Goal: Information Seeking & Learning: Understand process/instructions

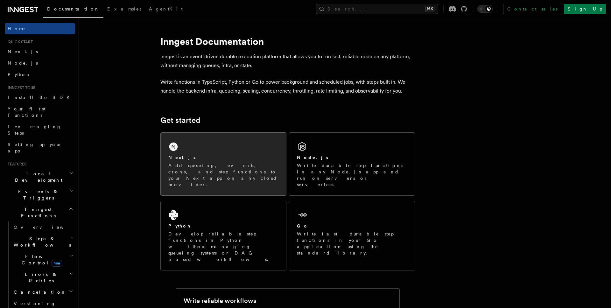
click at [215, 161] on div "Next.js Add queueing, events, crons, and step functions to your Next app on any…" at bounding box center [223, 170] width 110 height 33
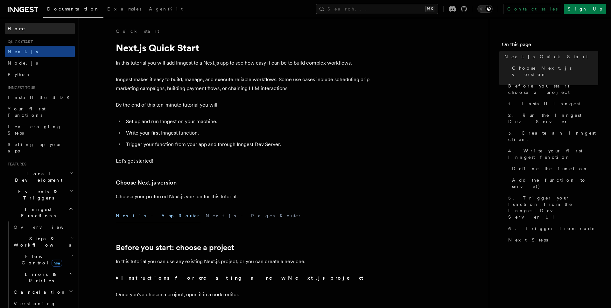
click at [13, 31] on span "Home" at bounding box center [17, 28] width 18 height 6
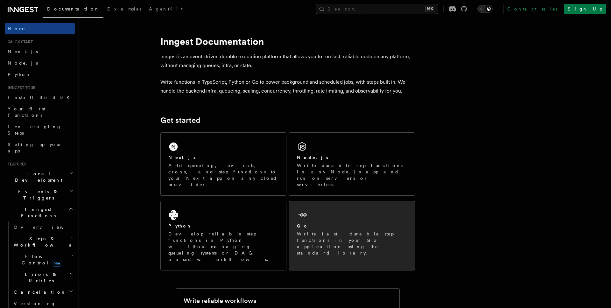
click at [329, 203] on div "Go Write fast, durable step functions in your Go application using the standard…" at bounding box center [351, 232] width 125 height 63
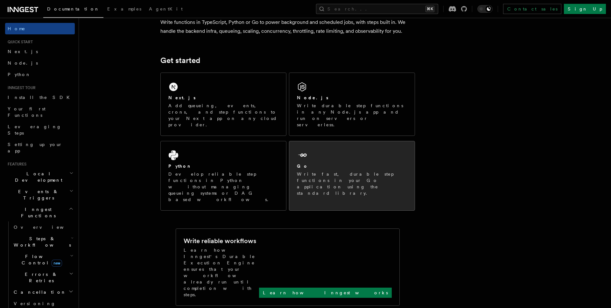
scroll to position [60, 0]
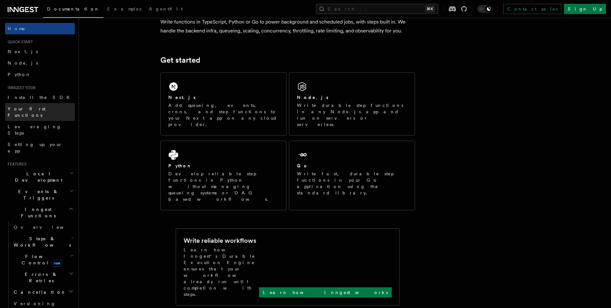
click at [16, 110] on span "Your first Functions" at bounding box center [27, 111] width 38 height 11
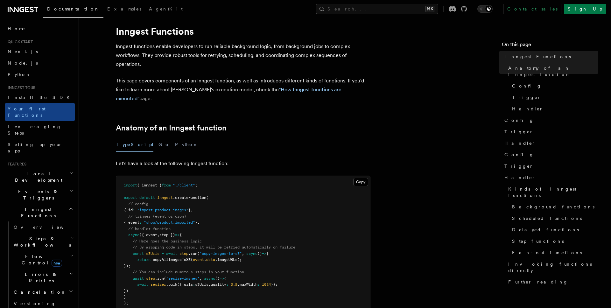
scroll to position [17, 0]
click at [158, 137] on button "Go" at bounding box center [163, 144] width 11 height 14
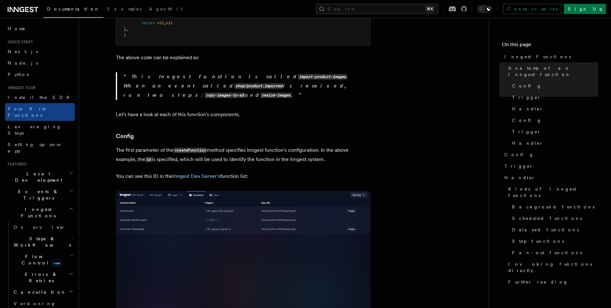
scroll to position [403, 0]
click at [240, 217] on img at bounding box center [243, 265] width 255 height 151
click at [222, 212] on img at bounding box center [243, 265] width 255 height 151
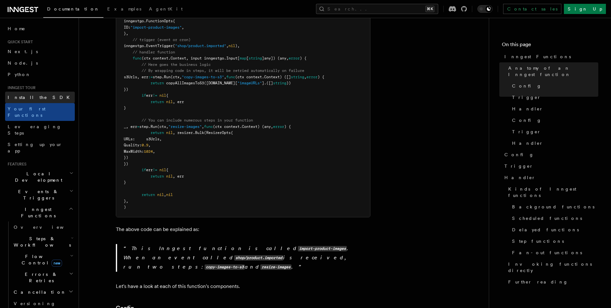
scroll to position [218, 0]
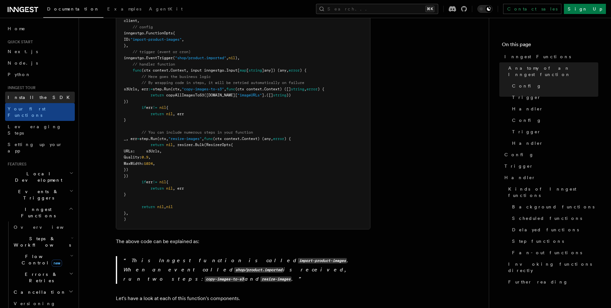
click at [27, 98] on span "Install the SDK" at bounding box center [41, 97] width 66 height 5
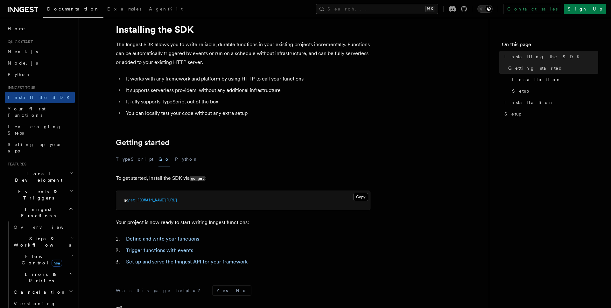
scroll to position [17, 0]
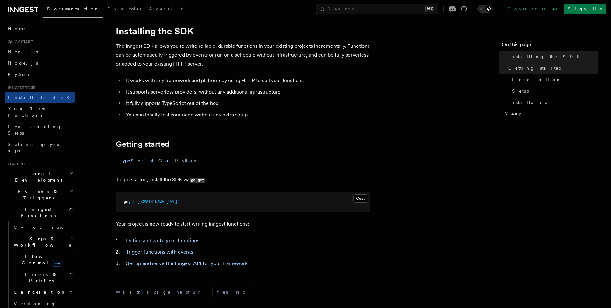
click at [125, 161] on button "TypeScript" at bounding box center [135, 161] width 38 height 14
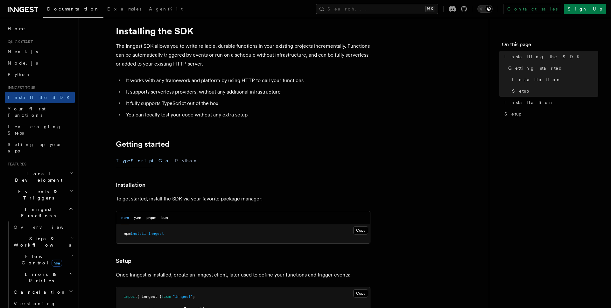
click at [158, 162] on button "Go" at bounding box center [163, 161] width 11 height 14
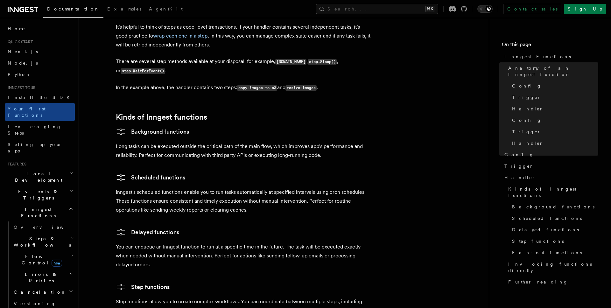
scroll to position [1026, 0]
click at [72, 273] on icon "button" at bounding box center [71, 273] width 3 height 1
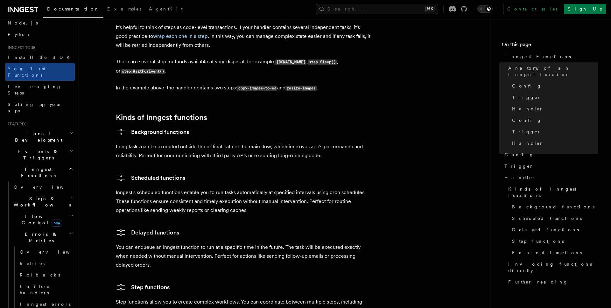
scroll to position [40, 0]
click at [72, 213] on icon "button" at bounding box center [71, 215] width 3 height 5
click at [72, 196] on icon "button" at bounding box center [72, 198] width 3 height 5
click at [31, 149] on span "Events & Triggers" at bounding box center [37, 155] width 64 height 13
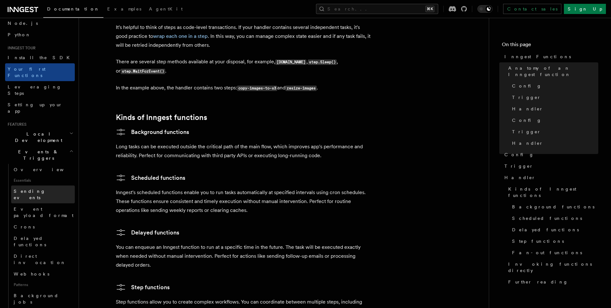
click at [46, 185] on link "Sending events" at bounding box center [43, 194] width 64 height 18
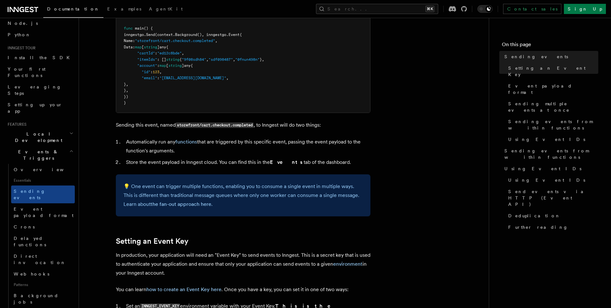
scroll to position [169, 0]
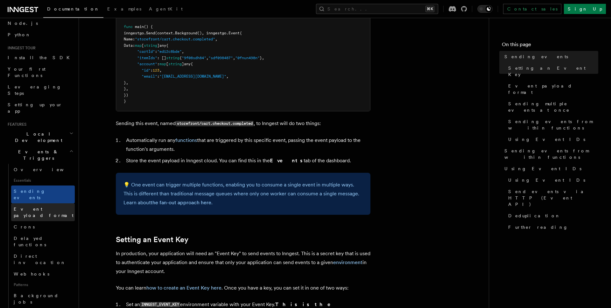
click at [45, 206] on span "Event payload format" at bounding box center [44, 211] width 60 height 11
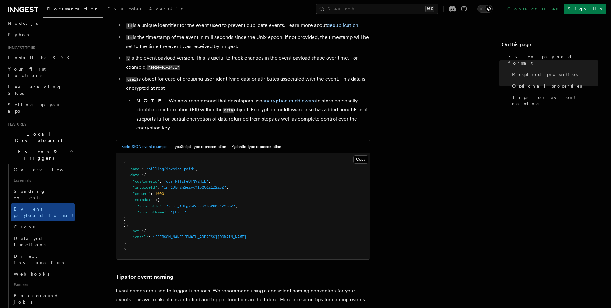
scroll to position [171, 0]
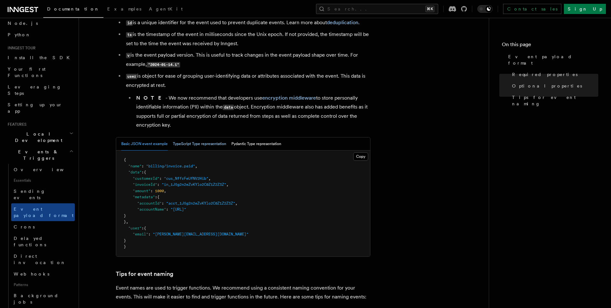
click at [202, 145] on button "TypeScript Type representation" at bounding box center [199, 143] width 53 height 13
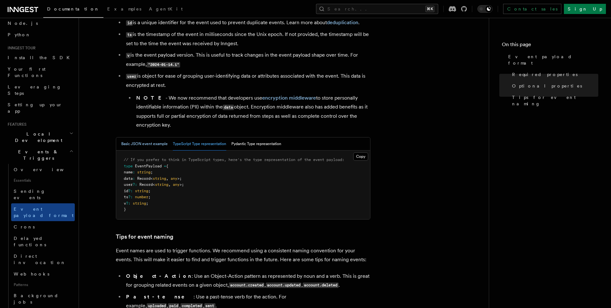
click at [155, 142] on button "Basic JSON event example" at bounding box center [144, 143] width 46 height 13
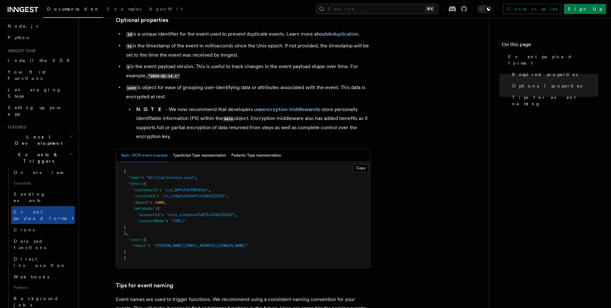
scroll to position [152, 0]
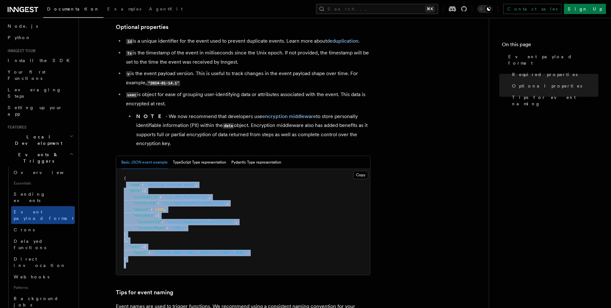
drag, startPoint x: 127, startPoint y: 185, endPoint x: 175, endPoint y: 265, distance: 93.2
click at [175, 265] on pre "{ "name" : "billing/invoice.paid" , "data" : { "customerId" : "cus_NffrFeUfNV2H…" at bounding box center [243, 222] width 254 height 106
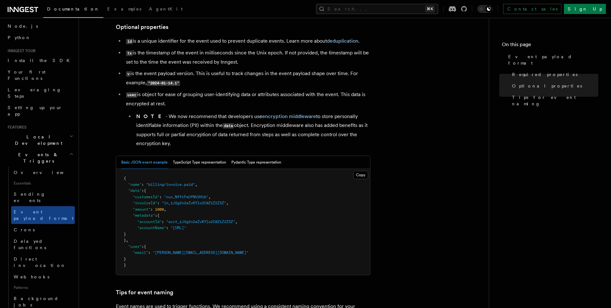
click at [175, 263] on pre "{ "name" : "billing/invoice.paid" , "data" : { "customerId" : "cus_NffrFeUfNV2H…" at bounding box center [243, 222] width 254 height 106
click at [44, 224] on link "Crons" at bounding box center [43, 229] width 64 height 11
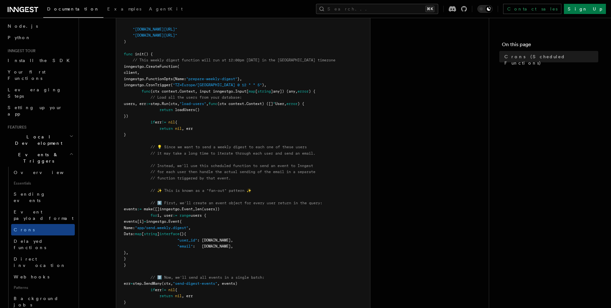
scroll to position [134, 0]
click at [40, 239] on span "Delayed functions" at bounding box center [30, 244] width 32 height 11
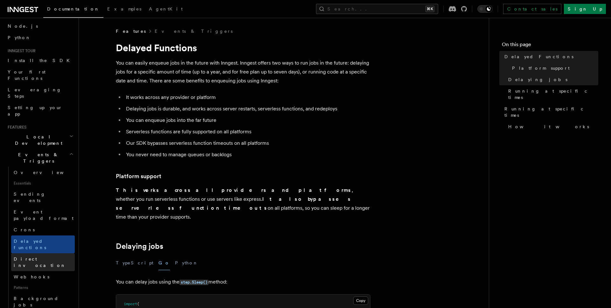
click at [38, 256] on span "Direct invocation" at bounding box center [40, 261] width 52 height 11
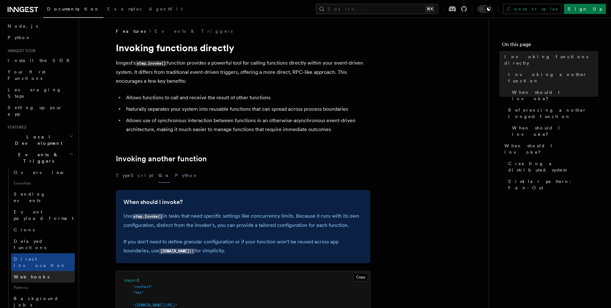
click at [29, 274] on span "Webhooks" at bounding box center [32, 276] width 36 height 5
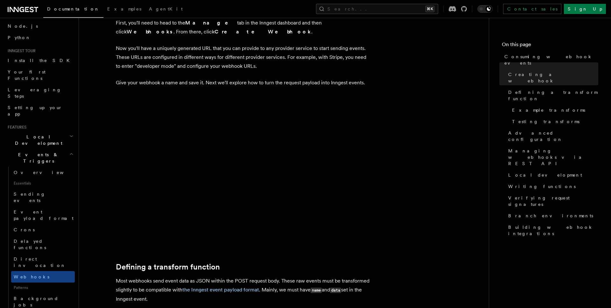
scroll to position [204, 0]
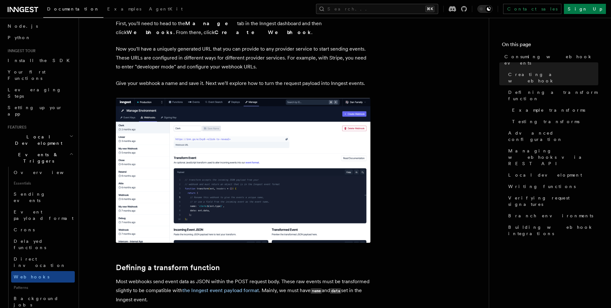
click at [235, 189] on img at bounding box center [243, 170] width 255 height 145
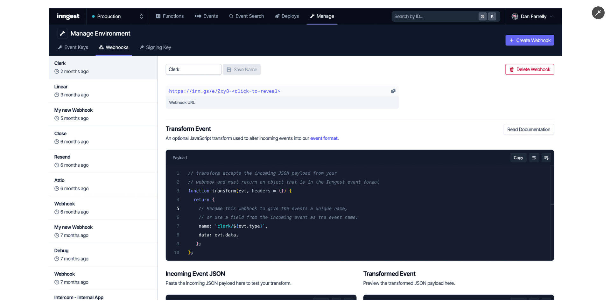
click at [320, 190] on img at bounding box center [305, 154] width 513 height 292
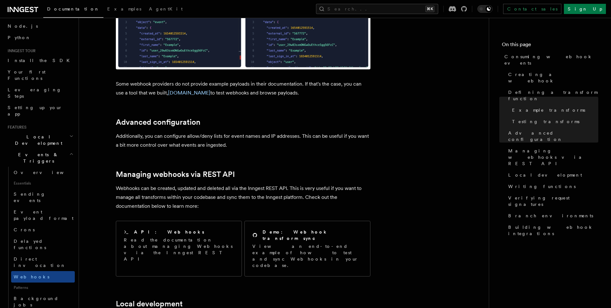
scroll to position [1196, 0]
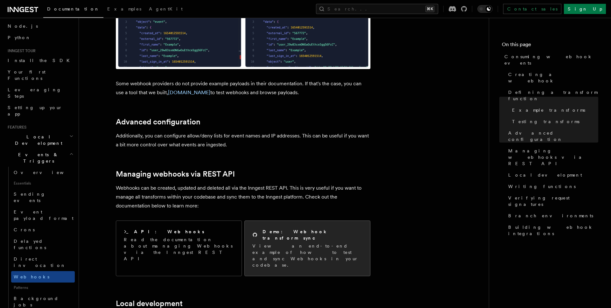
click at [319, 228] on div "Demo: Webhook transform sync View an end-to-end example of how to test and sync…" at bounding box center [307, 248] width 110 height 40
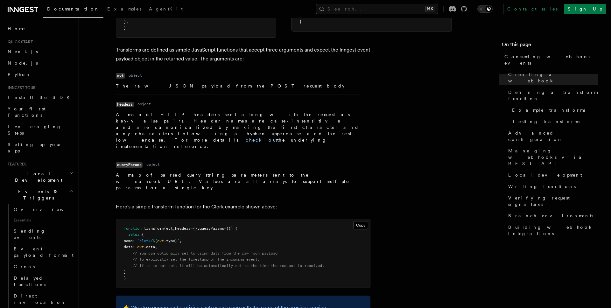
scroll to position [649, 0]
click at [147, 107] on dl "Name headers Type object Description A map of HTTP headers sent along with the …" at bounding box center [238, 124] width 244 height 50
click at [157, 161] on dd "object" at bounding box center [152, 163] width 13 height 5
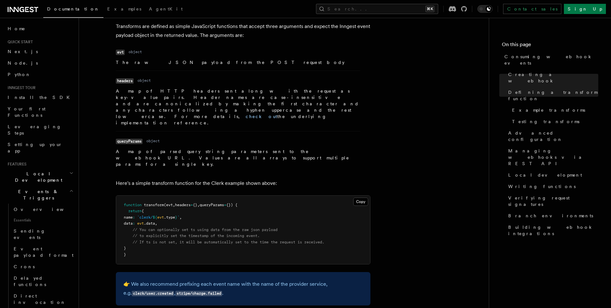
scroll to position [21, 0]
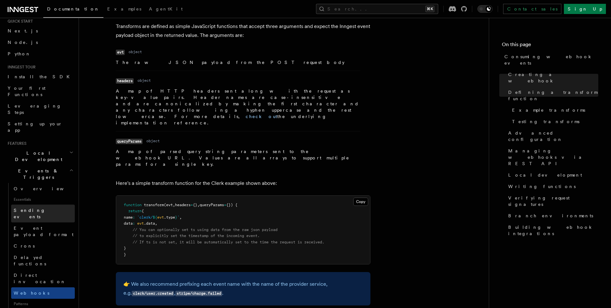
click at [28, 208] on span "Sending events" at bounding box center [30, 213] width 32 height 11
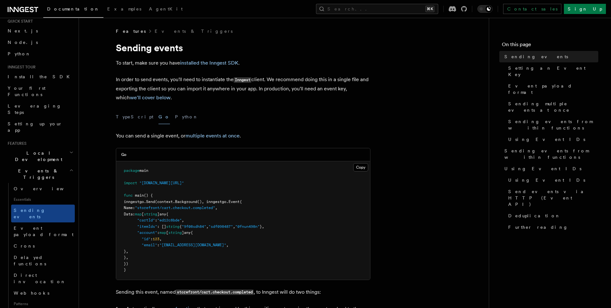
scroll to position [18, 0]
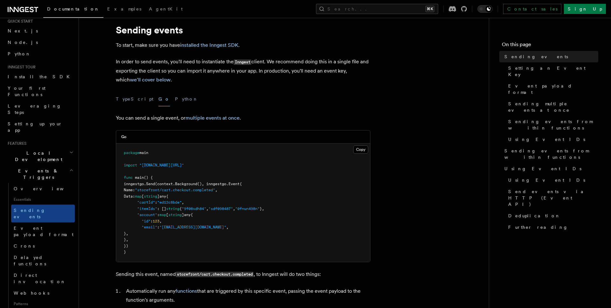
drag, startPoint x: 139, startPoint y: 241, endPoint x: 143, endPoint y: 198, distance: 42.8
click at [143, 198] on pre "package main import "github.com/inngest/inngest-go" func main () { inngestgo. S…" at bounding box center [243, 202] width 254 height 118
click at [254, 182] on pre "package main import "github.com/inngest/inngest-go" func main () { inngestgo. S…" at bounding box center [243, 202] width 254 height 118
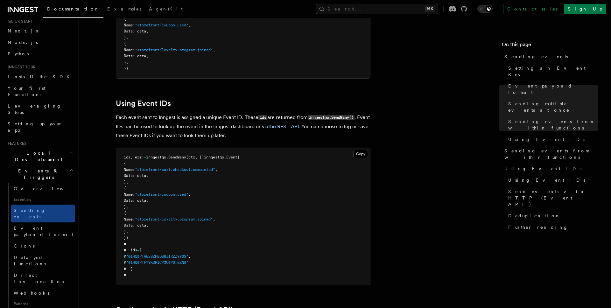
scroll to position [691, 0]
drag, startPoint x: 124, startPoint y: 147, endPoint x: 259, endPoint y: 145, distance: 134.6
click at [259, 148] on pre "ids, err := inngestgo. SendMany (ctx, []inngestgo.Event{ { Name: "storefront/ca…" at bounding box center [243, 216] width 254 height 137
click at [166, 152] on pre "ids, err := inngestgo. SendMany (ctx, []inngestgo.Event{ { Name: "storefront/ca…" at bounding box center [243, 216] width 254 height 137
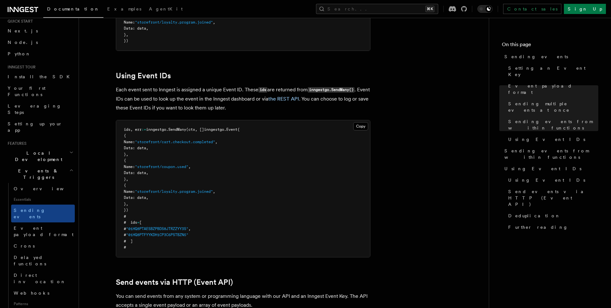
scroll to position [719, 0]
click at [126, 127] on span "ids, err" at bounding box center [133, 129] width 18 height 4
click at [137, 127] on span "ids, err" at bounding box center [133, 129] width 18 height 4
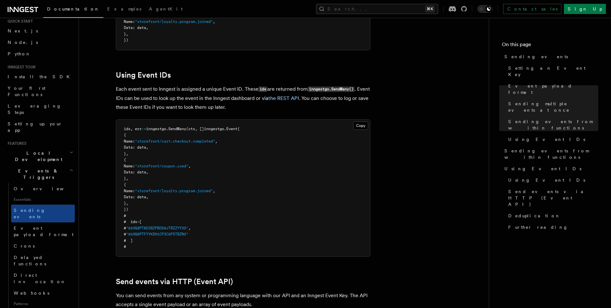
click at [182, 198] on pre "ids, err := inngestgo. SendMany (ctx, []inngestgo.Event{ { Name: "storefront/ca…" at bounding box center [243, 188] width 254 height 137
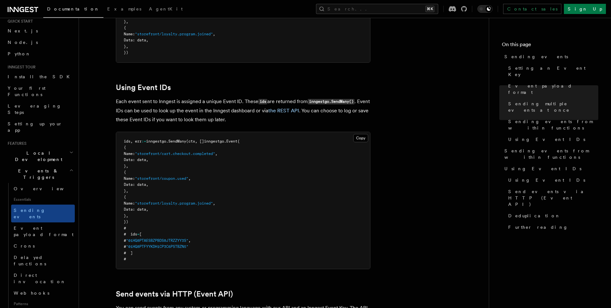
scroll to position [700, 0]
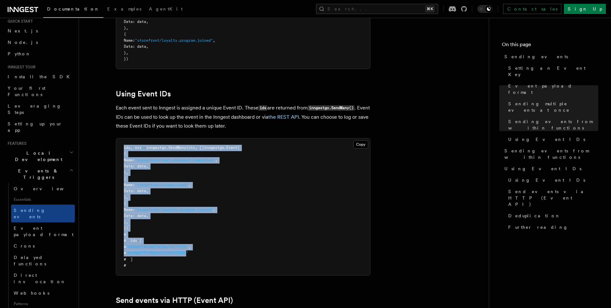
drag, startPoint x: 122, startPoint y: 137, endPoint x: 197, endPoint y: 244, distance: 130.4
click at [197, 244] on pre "ids, err := inngestgo. SendMany (ctx, []inngestgo.Event{ { Name: "storefront/ca…" at bounding box center [243, 206] width 254 height 137
click at [255, 228] on pre "ids, err := inngestgo. SendMany (ctx, []inngestgo.Event{ { Name: "storefront/ca…" at bounding box center [243, 206] width 254 height 137
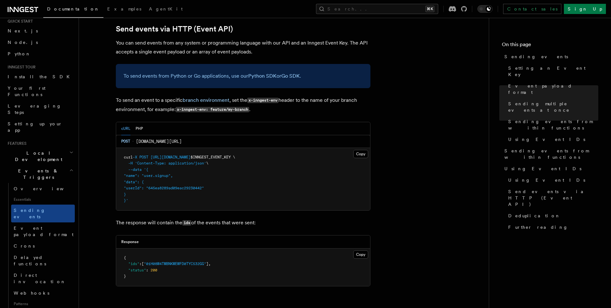
scroll to position [971, 0]
drag, startPoint x: 153, startPoint y: 167, endPoint x: 194, endPoint y: 167, distance: 41.4
click at [194, 167] on pre "curl -X POST https://inn.gs/e/ $INNGEST_EVENT_KEY \ -H 'Content-Type: applicati…" at bounding box center [243, 179] width 254 height 62
click at [173, 174] on span ""name": "user.signup"," at bounding box center [148, 176] width 49 height 4
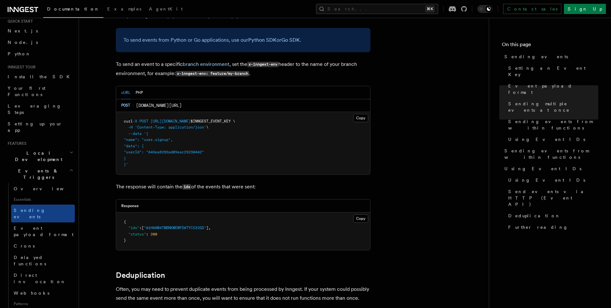
scroll to position [1009, 0]
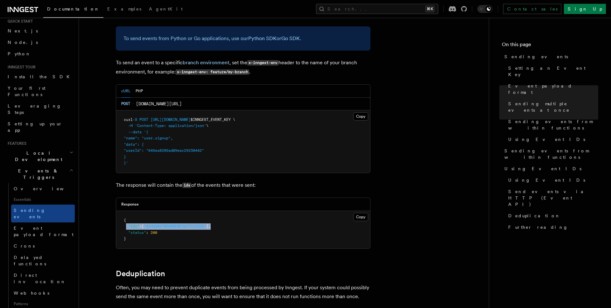
drag, startPoint x: 127, startPoint y: 217, endPoint x: 236, endPoint y: 217, distance: 109.4
click at [236, 217] on pre "{ "ids" : [ "01H08W4TMBNKMEWFD0TYC532GG" ] , "status" : 200 }" at bounding box center [243, 230] width 254 height 38
click at [140, 85] on button "PHP" at bounding box center [139, 91] width 7 height 13
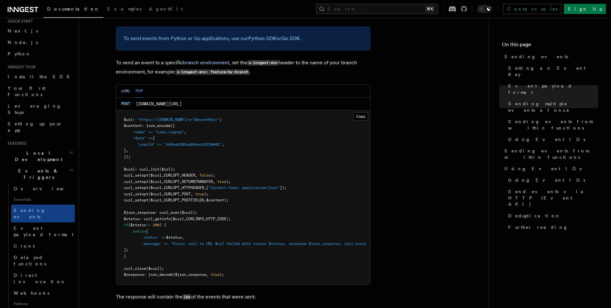
click at [125, 85] on button "cURL" at bounding box center [125, 91] width 9 height 13
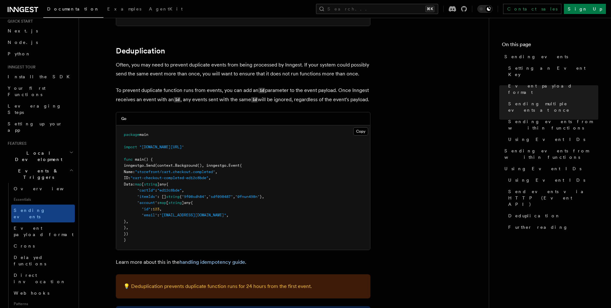
scroll to position [1232, 0]
drag, startPoint x: 132, startPoint y: 170, endPoint x: 243, endPoint y: 171, distance: 110.4
click at [243, 171] on pre "package main import "github.com/inngest/inngest-go" func main () { inngestgo. S…" at bounding box center [243, 187] width 254 height 124
drag, startPoint x: 131, startPoint y: 176, endPoint x: 241, endPoint y: 177, distance: 109.4
click at [241, 177] on pre "package main import "github.com/inngest/inngest-go" func main () { inngestgo. S…" at bounding box center [243, 187] width 254 height 124
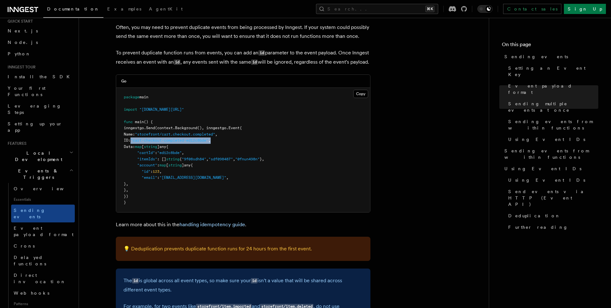
scroll to position [1261, 0]
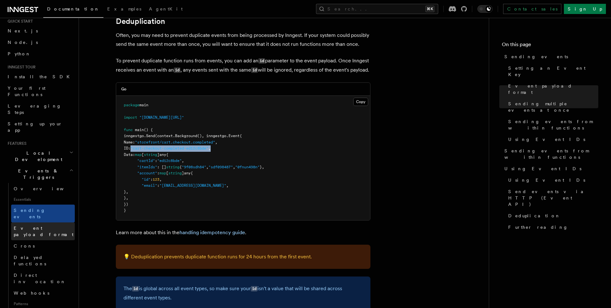
click at [32, 226] on span "Event payload format" at bounding box center [44, 231] width 60 height 11
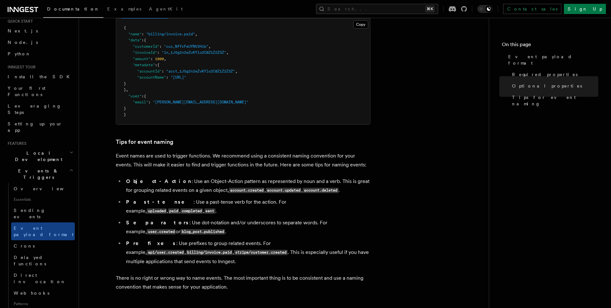
scroll to position [198, 0]
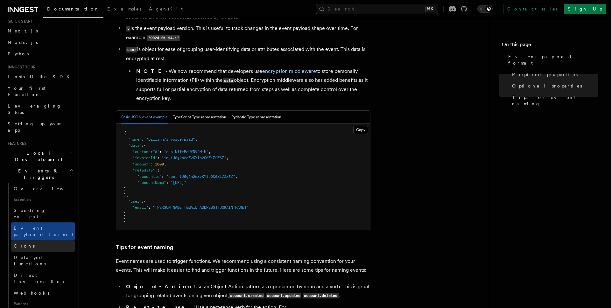
click at [31, 240] on link "Crons" at bounding box center [43, 245] width 64 height 11
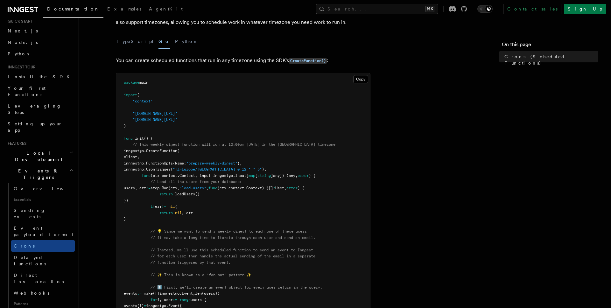
scroll to position [63, 0]
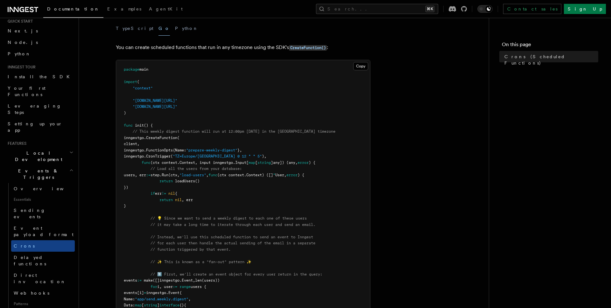
click at [146, 156] on span "inngestgo." at bounding box center [135, 156] width 22 height 4
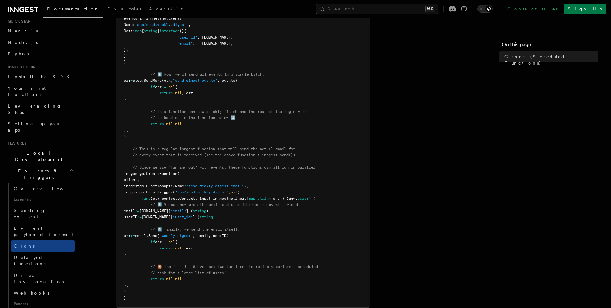
scroll to position [337, 0]
click at [42, 255] on span "Delayed functions" at bounding box center [30, 260] width 32 height 11
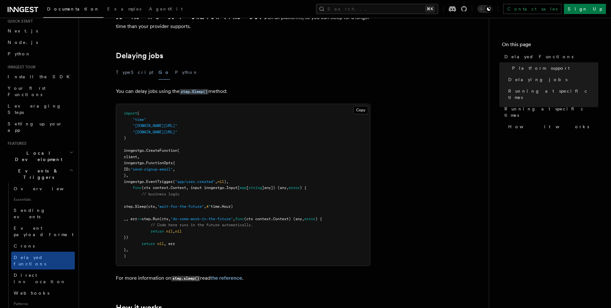
scroll to position [191, 0]
click at [30, 273] on span "Direct invocation" at bounding box center [40, 278] width 52 height 11
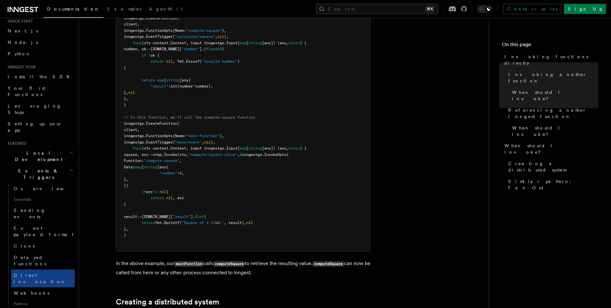
scroll to position [318, 0]
drag, startPoint x: 131, startPoint y: 128, endPoint x: 164, endPoint y: 232, distance: 108.7
click at [164, 232] on pre "import ( "context" "fmt" "github.com/inngest/inngestgo" "github.com/inngest/inn…" at bounding box center [243, 102] width 254 height 298
click at [40, 287] on link "Webhooks" at bounding box center [43, 292] width 64 height 11
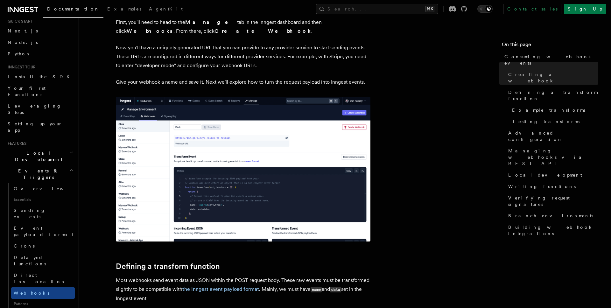
scroll to position [205, 0]
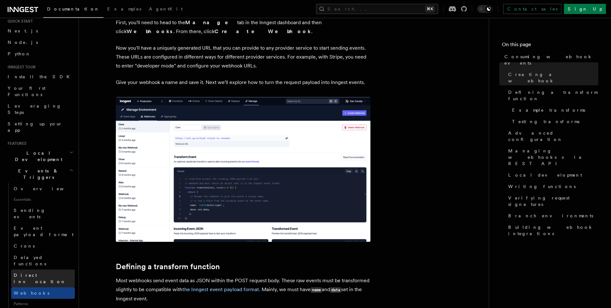
click at [35, 273] on span "Direct invocation" at bounding box center [40, 278] width 52 height 11
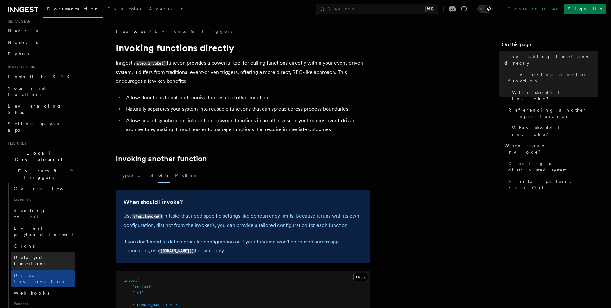
click at [38, 255] on span "Delayed functions" at bounding box center [30, 260] width 32 height 11
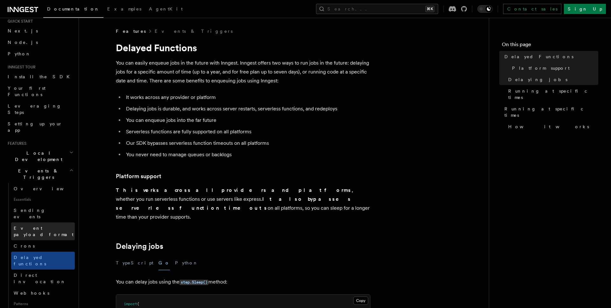
click at [43, 226] on span "Event payload format" at bounding box center [44, 231] width 60 height 11
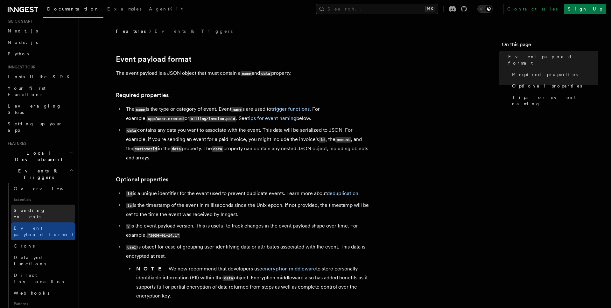
click at [38, 207] on span "Sending events" at bounding box center [44, 213] width 61 height 13
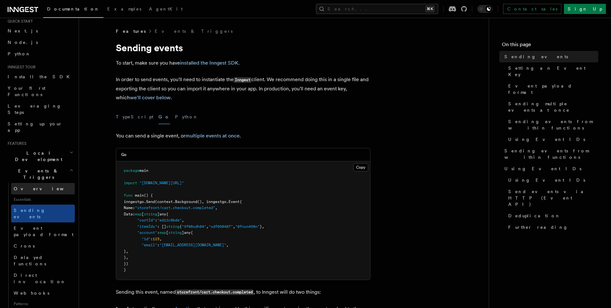
click at [33, 183] on link "Overview" at bounding box center [43, 188] width 64 height 11
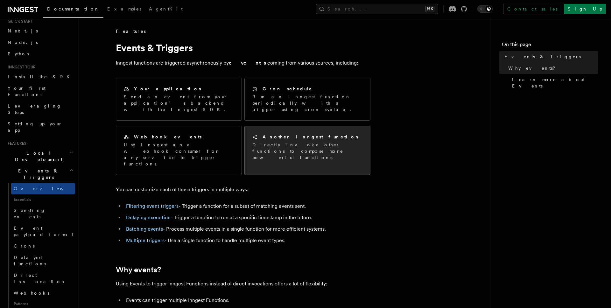
click at [288, 134] on div "Another Inngest function" at bounding box center [307, 137] width 110 height 7
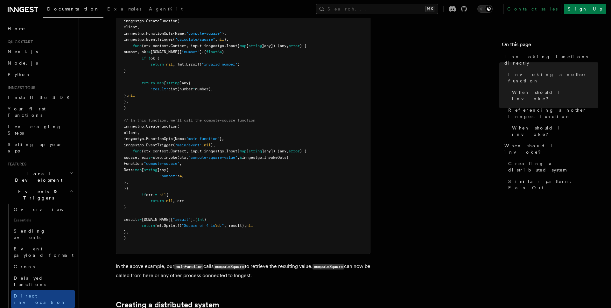
scroll to position [303, 0]
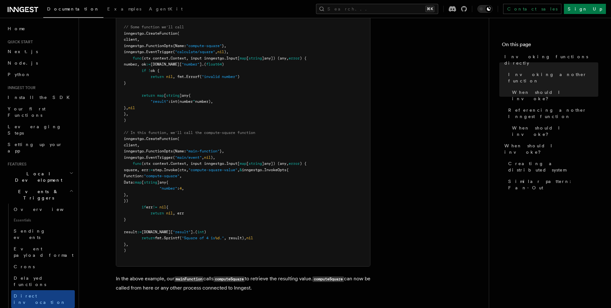
click at [138, 235] on pre "import ( "context" "fmt" "[DOMAIN_NAME][URL]" "[DOMAIN_NAME][URL]" ) // Some fu…" at bounding box center [243, 117] width 254 height 298
drag, startPoint x: 138, startPoint y: 238, endPoint x: 276, endPoint y: 241, distance: 138.1
click at [276, 241] on pre "import ( "context" "fmt" "github.com/inngest/inngestgo" "github.com/inngest/inn…" at bounding box center [243, 117] width 254 height 298
click at [223, 210] on pre "import ( "context" "fmt" "github.com/inngest/inngestgo" "github.com/inngest/inn…" at bounding box center [243, 117] width 254 height 298
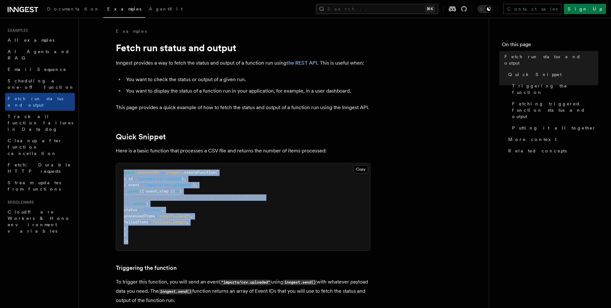
drag, startPoint x: 124, startPoint y: 172, endPoint x: 173, endPoint y: 238, distance: 82.6
click at [173, 238] on pre "const processCSV = inngest .createFunction ( { id : "process-csv-upload" } , { …" at bounding box center [243, 206] width 254 height 87
click at [256, 214] on pre "const processCSV = inngest .createFunction ( { id : "process-csv-upload" } , { …" at bounding box center [243, 206] width 254 height 87
drag, startPoint x: 134, startPoint y: 248, endPoint x: 120, endPoint y: 169, distance: 80.1
click at [120, 169] on pre "const processCSV = inngest .createFunction ( { id : "process-csv-upload" } , { …" at bounding box center [243, 206] width 254 height 87
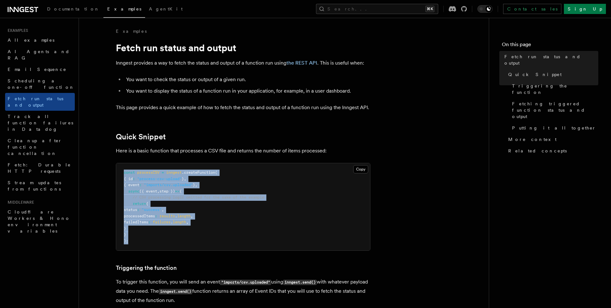
click at [276, 223] on pre "const processCSV = inngest .createFunction ( { id : "process-csv-upload" } , { …" at bounding box center [243, 206] width 254 height 87
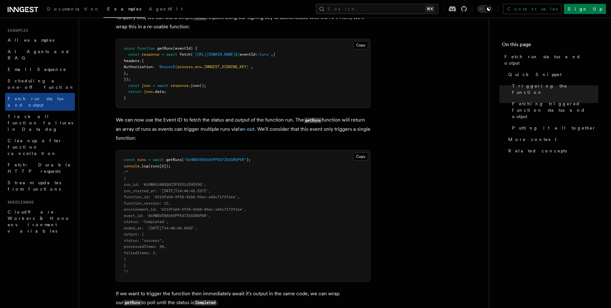
scroll to position [455, 0]
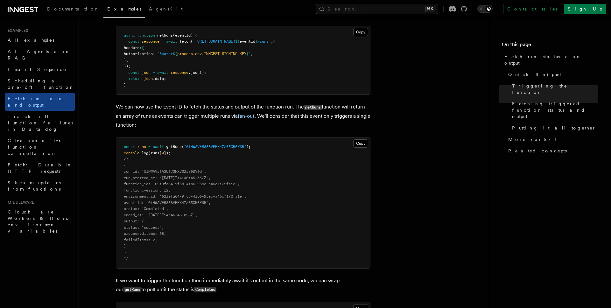
click at [219, 146] on span ""01HWAVEB858VPPX47Z65GR6P6R"" at bounding box center [215, 146] width 62 height 4
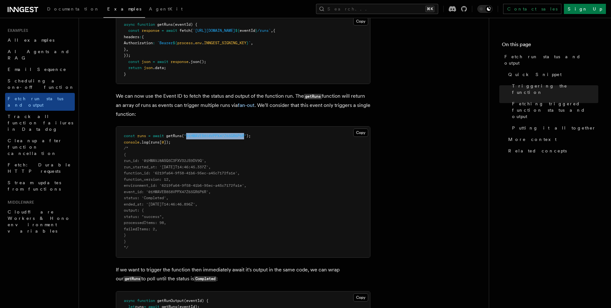
scroll to position [466, 0]
drag, startPoint x: 141, startPoint y: 232, endPoint x: 125, endPoint y: 163, distance: 71.2
click at [125, 163] on pre "const runs = await getRuns ( "01HWAVEB858VPPX47Z65GR6P6R" ); console .log (runs…" at bounding box center [243, 191] width 254 height 131
click at [219, 231] on pre "const runs = await getRuns ( "01HWAVEB858VPPX47Z65GR6P6R" ); console .log (runs…" at bounding box center [243, 191] width 254 height 131
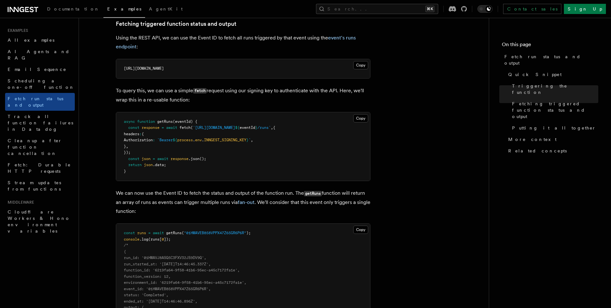
scroll to position [369, 0]
click at [186, 128] on span "fetch" at bounding box center [184, 127] width 11 height 4
click at [226, 153] on pre "async function getRuns (eventId) { const response = await fetch ( `[URL][DOMAIN…" at bounding box center [243, 146] width 254 height 69
